Goal: Transaction & Acquisition: Purchase product/service

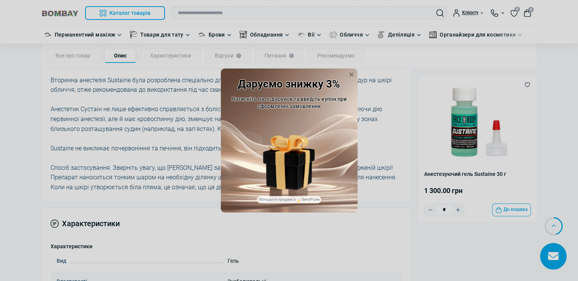
click at [457, 10] on div "Даруємо знижку 3% Натисніть на подарунок та введіть купон при оформленні замовл…" at bounding box center [289, 140] width 578 height 281
click at [458, 10] on div "Даруємо знижку 3% Натисніть на подарунок та введіть купон при оформленні замовл…" at bounding box center [289, 140] width 578 height 281
click at [455, 11] on div "Даруємо знижку 3% Натисніть на подарунок та введіть купон при оформленні замовл…" at bounding box center [289, 140] width 578 height 281
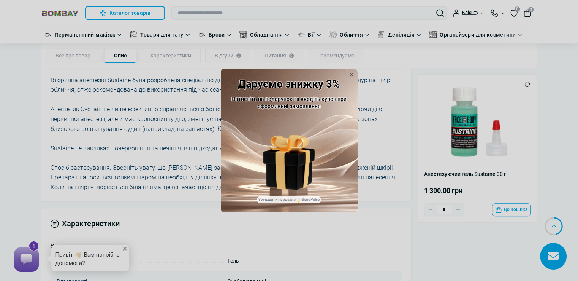
click at [456, 12] on div "Даруємо знижку 3% Натисніть на подарунок та введіть купон при оформленні замовл…" at bounding box center [289, 140] width 578 height 281
click at [456, 11] on div "Даруємо знижку 3% Натисніть на подарунок та введіть купон при оформленні замовл…" at bounding box center [289, 140] width 578 height 281
click at [352, 73] on icon at bounding box center [352, 75] width 4 height 4
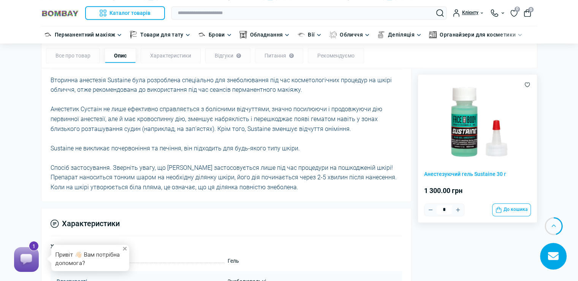
click at [524, 84] on div at bounding box center [527, 85] width 7 height 8
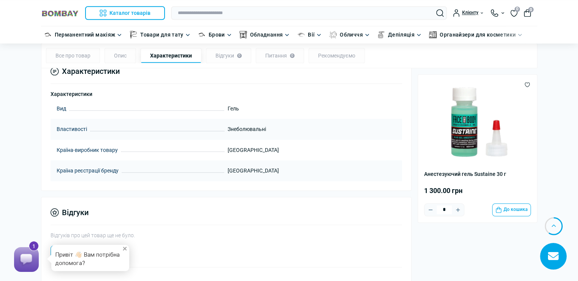
scroll to position [853, 0]
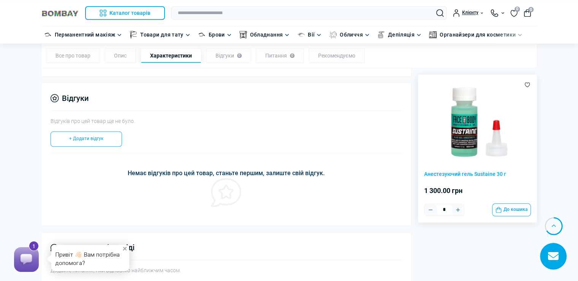
click at [525, 83] on icon "Wishlist button" at bounding box center [527, 84] width 5 height 5
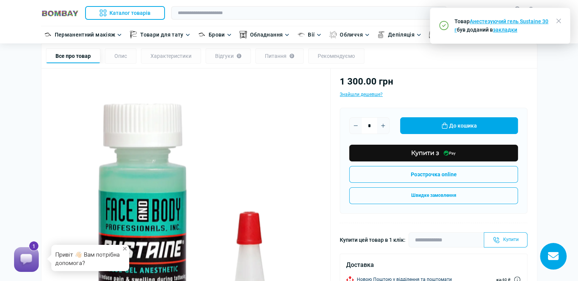
scroll to position [0, 0]
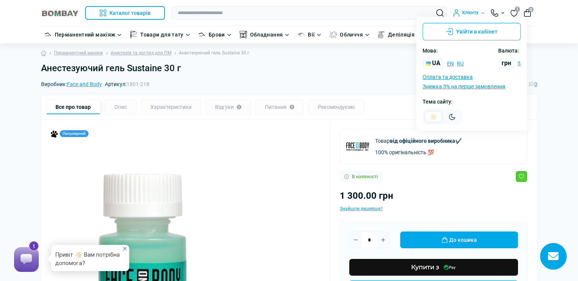
click at [454, 9] on div "Клієнту" at bounding box center [469, 13] width 32 height 8
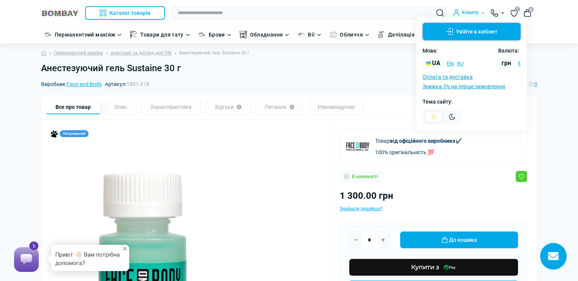
click at [478, 30] on button "Увійти в кабінет" at bounding box center [472, 31] width 98 height 17
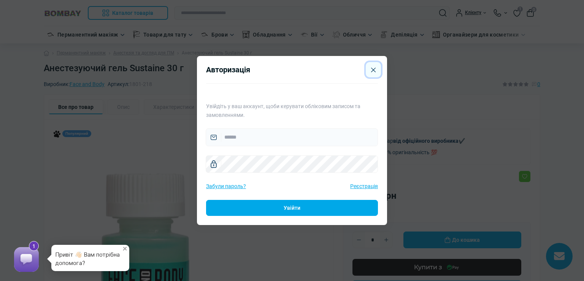
click at [371, 69] on icon "Close" at bounding box center [373, 69] width 5 height 5
